Goal: Find contact information: Find contact information

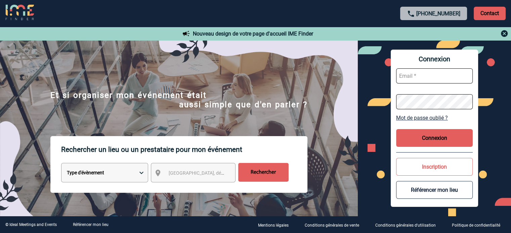
type input "cleborgne@ime-groupe.com"
drag, startPoint x: 418, startPoint y: 141, endPoint x: 504, endPoint y: 141, distance: 85.3
click at [419, 141] on button "Connexion" at bounding box center [434, 138] width 77 height 18
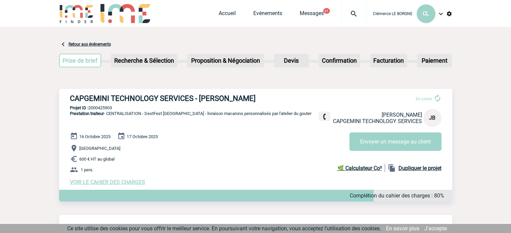
drag, startPoint x: 65, startPoint y: 94, endPoint x: 257, endPoint y: 98, distance: 192.1
click at [257, 98] on div "CAPGEMINI TECHNOLOGY SERVICES - Jennifer BROSSE En cours Jennifer BROSSE CAPGEM…" at bounding box center [255, 140] width 393 height 102
copy h3 "CAPGEMINI TECHNOLOGY SERVICES - [PERSON_NAME]"
drag, startPoint x: 122, startPoint y: 105, endPoint x: 89, endPoint y: 107, distance: 33.6
click at [89, 107] on div "CAPGEMINI TECHNOLOGY SERVICES - Jennifer BROSSE En cours Jennifer BROSSE CAPGEM…" at bounding box center [255, 140] width 393 height 102
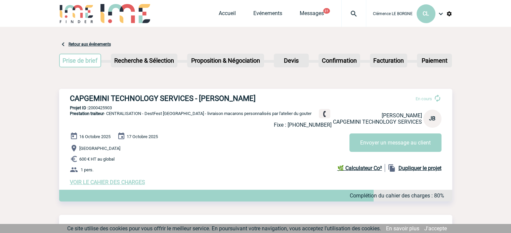
copy p "2000425903"
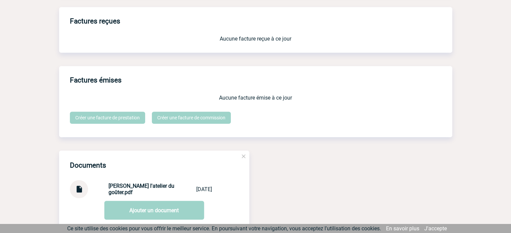
scroll to position [625, 0]
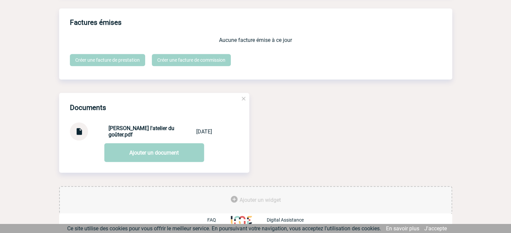
click at [81, 133] on img at bounding box center [79, 129] width 9 height 13
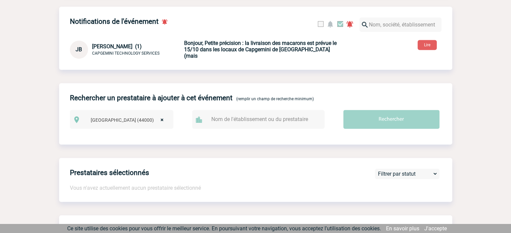
scroll to position [255, 0]
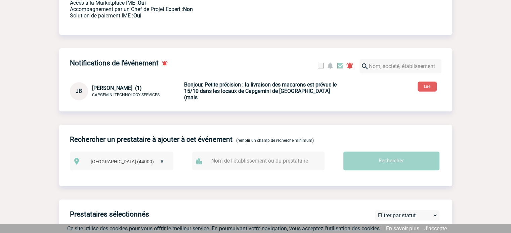
click at [220, 93] on b "Bonjour, Petite précision : la livraison des macarons est prévue le 15/10 dans …" at bounding box center [260, 91] width 152 height 19
